Goal: Information Seeking & Learning: Learn about a topic

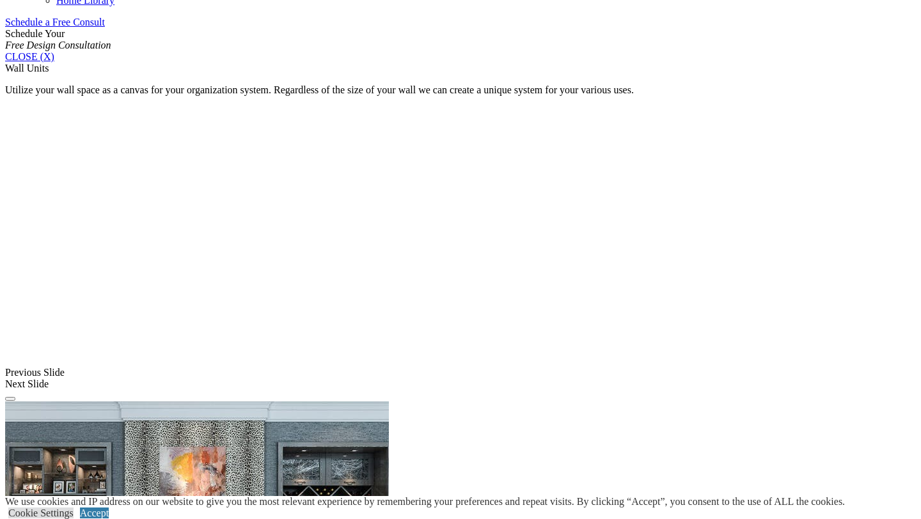
scroll to position [851, 0]
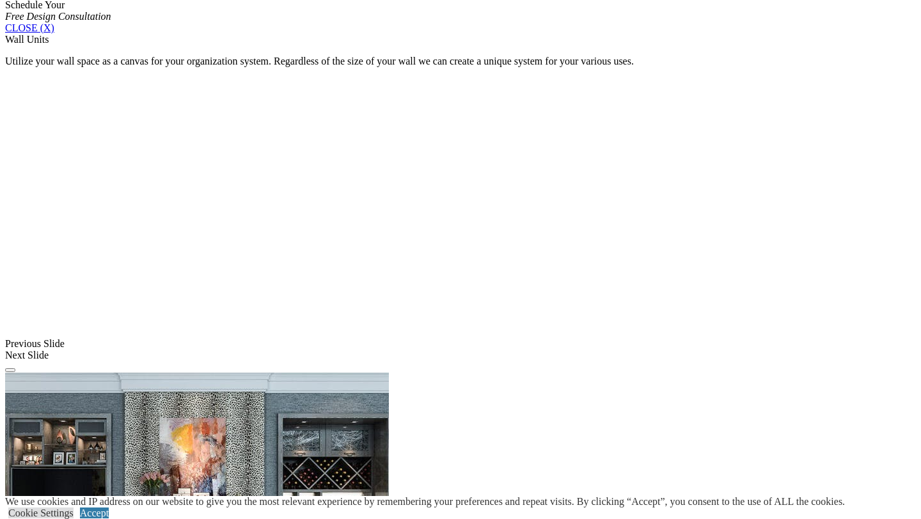
scroll to position [877, 0]
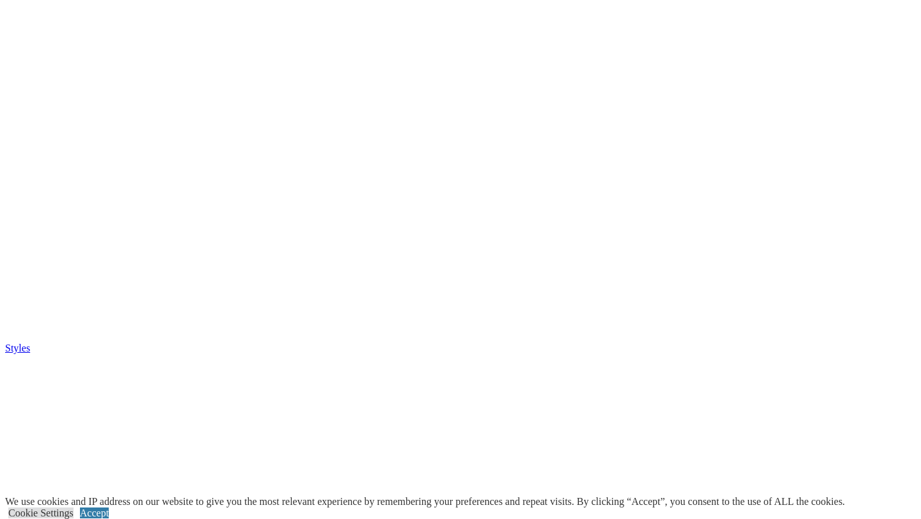
scroll to position [3171, 0]
